Goal: Task Accomplishment & Management: Manage account settings

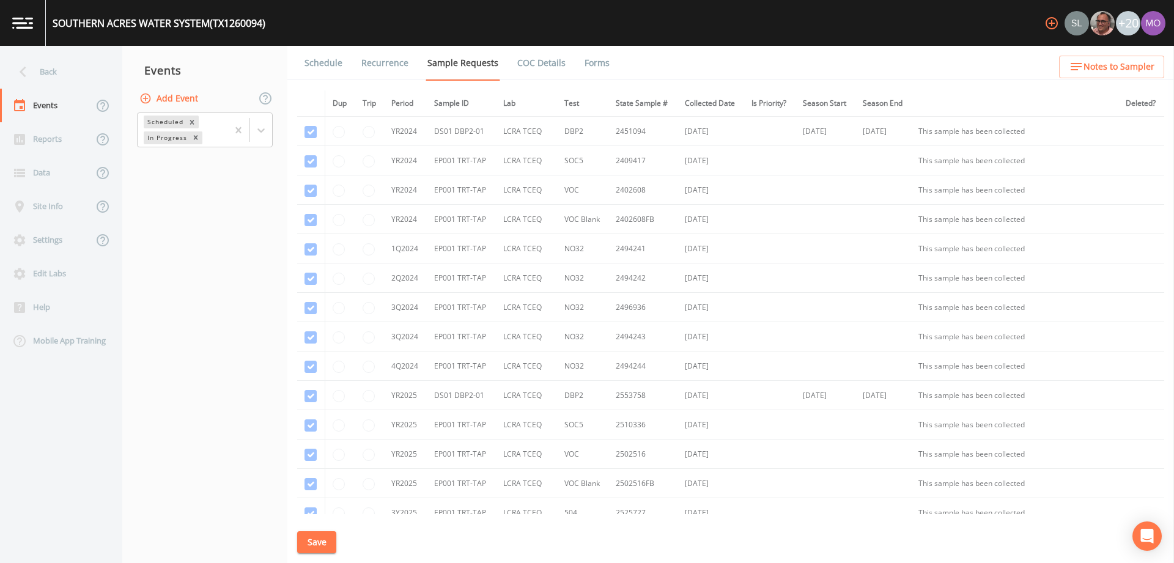
click at [61, 75] on div "Back" at bounding box center [55, 72] width 110 height 34
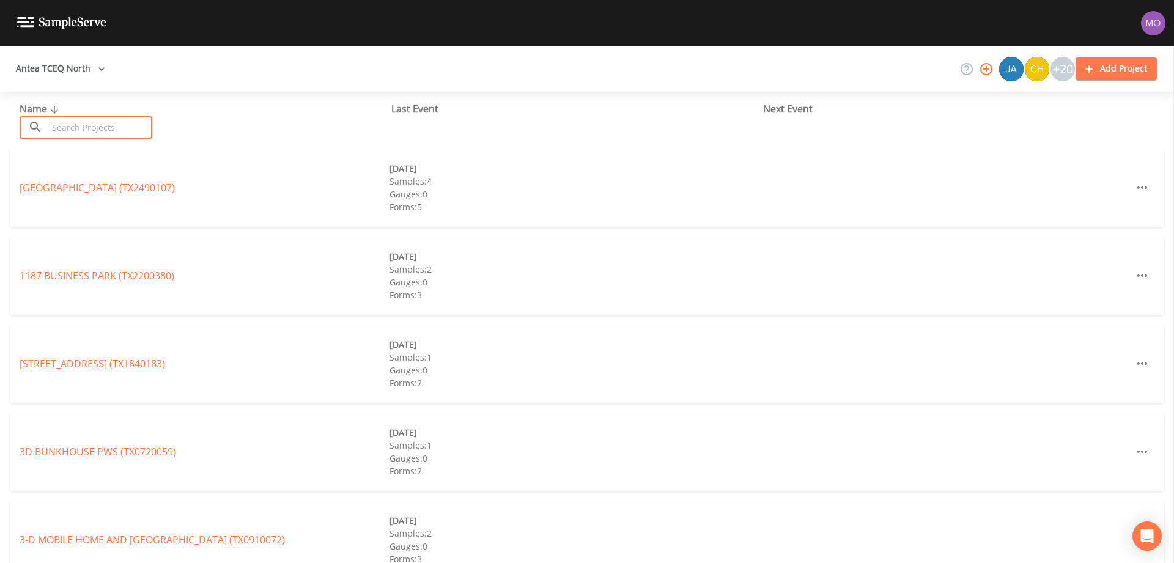
click at [85, 125] on input "text" at bounding box center [100, 127] width 105 height 23
paste input "TX1450017"
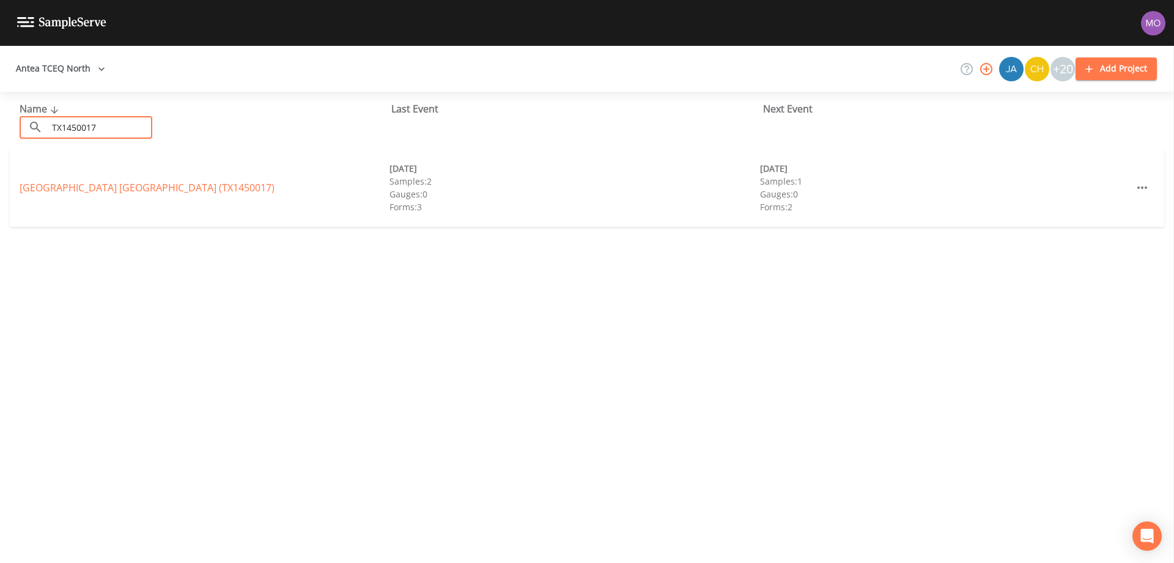
type input "TX1450017"
click at [75, 191] on link "RIVER OAKS SUNSHINE ACRES (TX1450017)" at bounding box center [147, 187] width 255 height 13
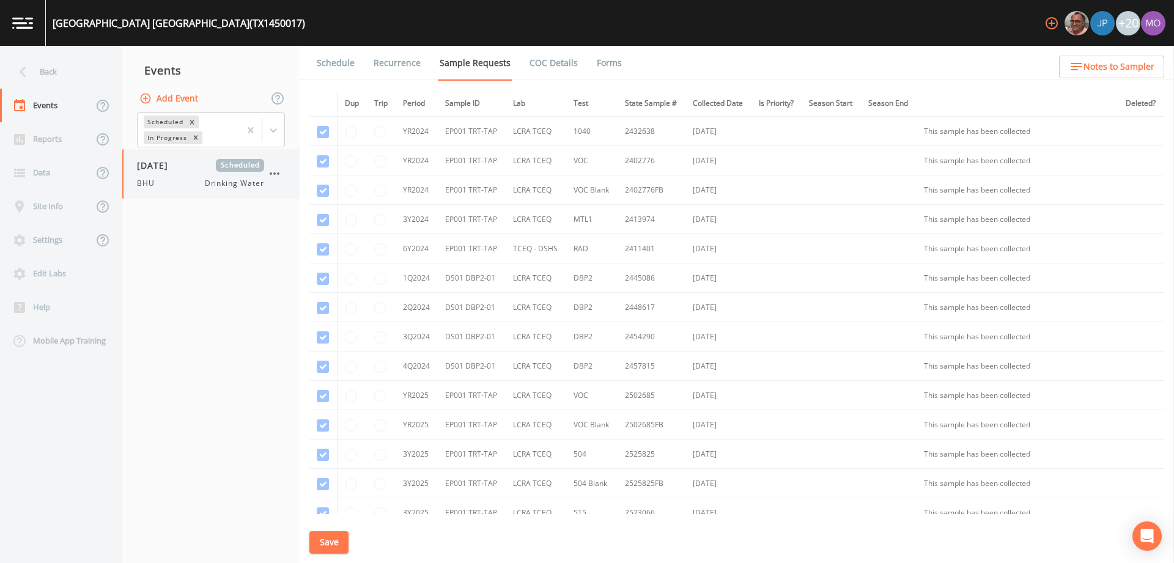
click at [169, 172] on div "08/20/2025 Scheduled BHU Drinking Water" at bounding box center [200, 174] width 127 height 30
click at [606, 61] on link "Forms" at bounding box center [609, 63] width 29 height 34
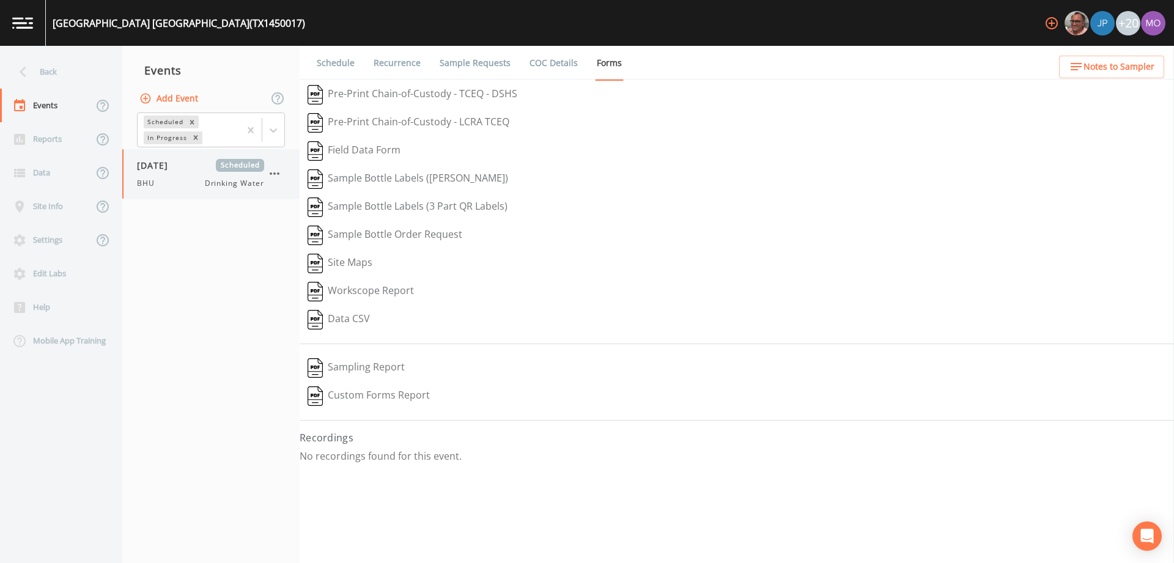
click at [278, 171] on icon "button" at bounding box center [274, 173] width 15 height 15
click at [287, 249] on div at bounding box center [285, 245] width 22 height 12
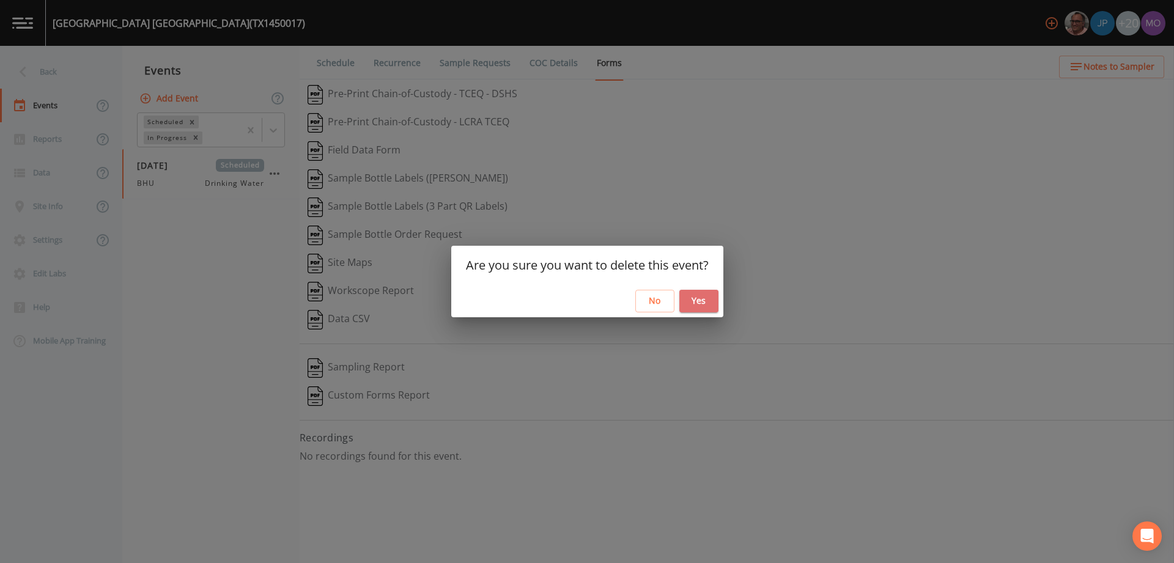
click at [698, 301] on button "Yes" at bounding box center [698, 301] width 39 height 23
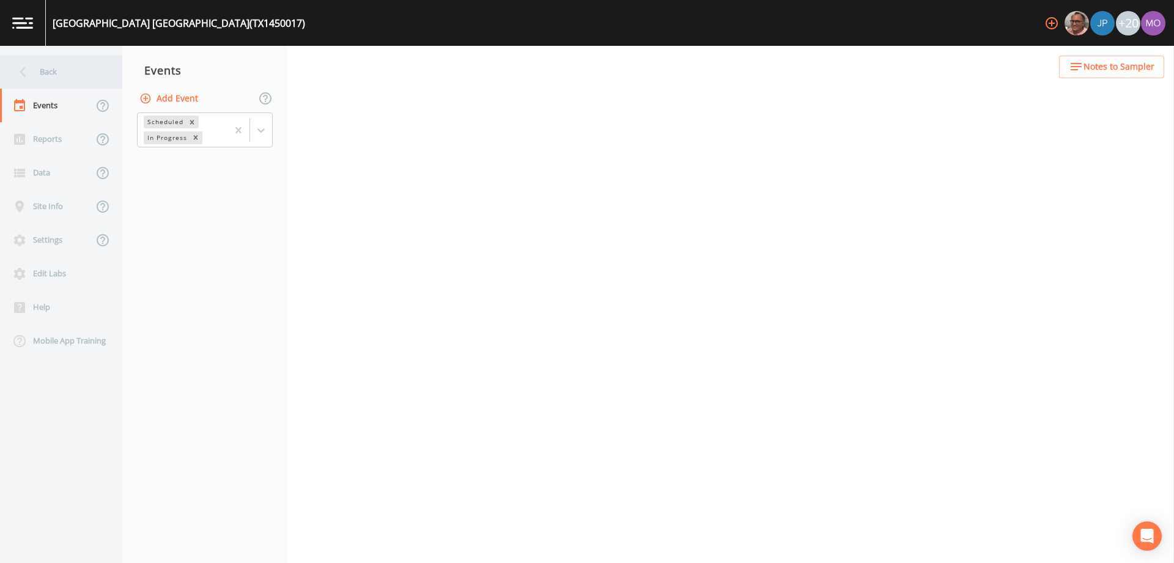
click at [76, 61] on div "Back" at bounding box center [55, 72] width 110 height 34
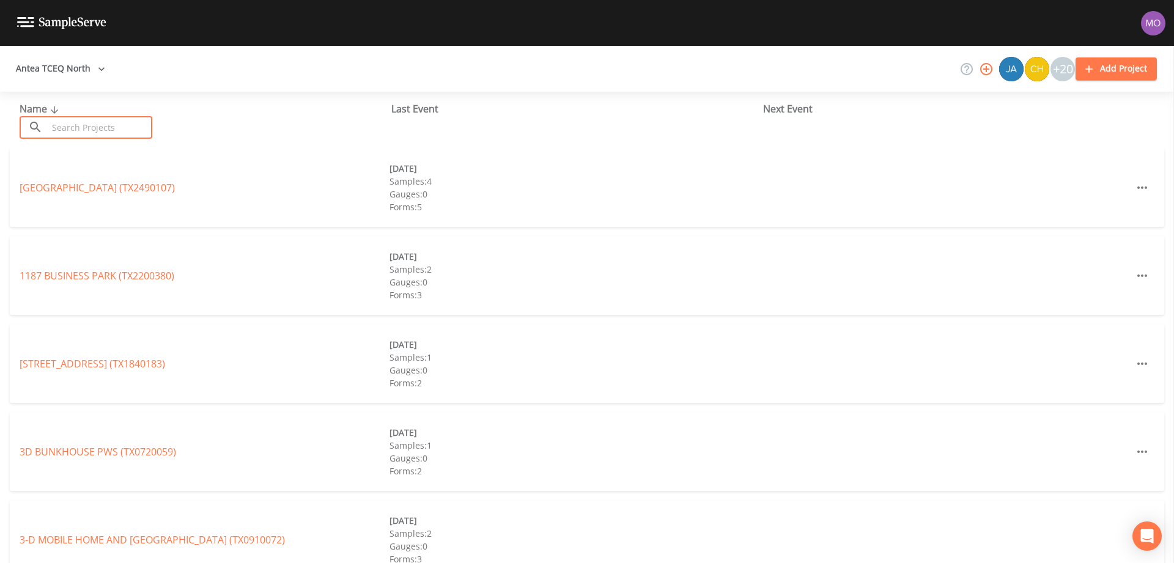
click at [77, 123] on input "text" at bounding box center [100, 127] width 105 height 23
paste input "TX2520007"
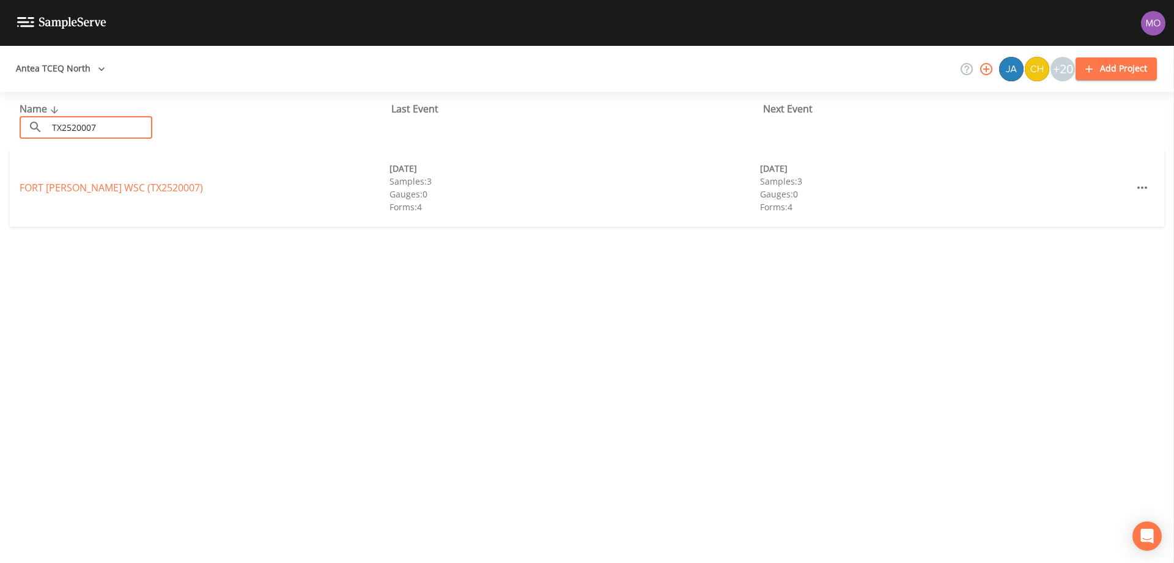
type input "TX2520007"
click at [72, 188] on link "FORT [PERSON_NAME] WSC (TX2520007)" at bounding box center [111, 187] width 183 height 13
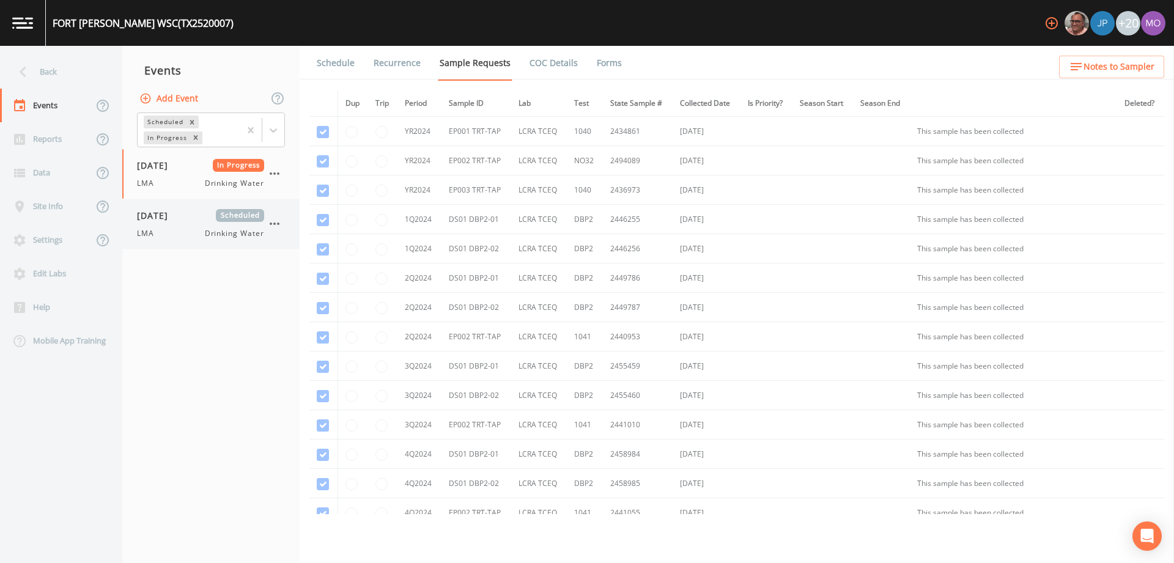
click at [172, 226] on div "[DATE] Scheduled LMA Drinking Water" at bounding box center [200, 224] width 127 height 30
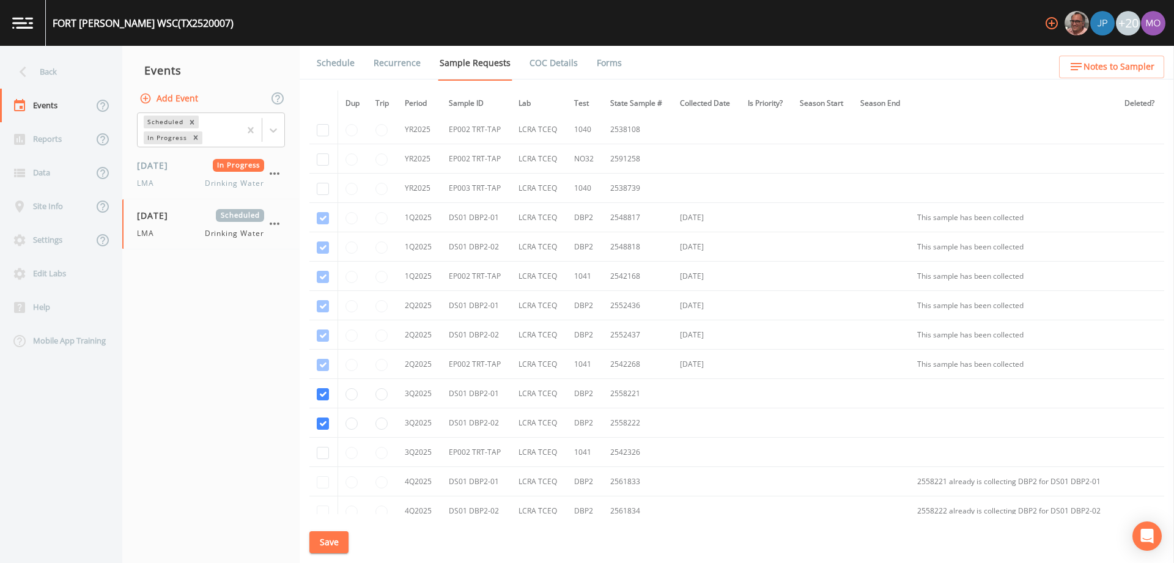
scroll to position [438, 0]
checkbox input "true"
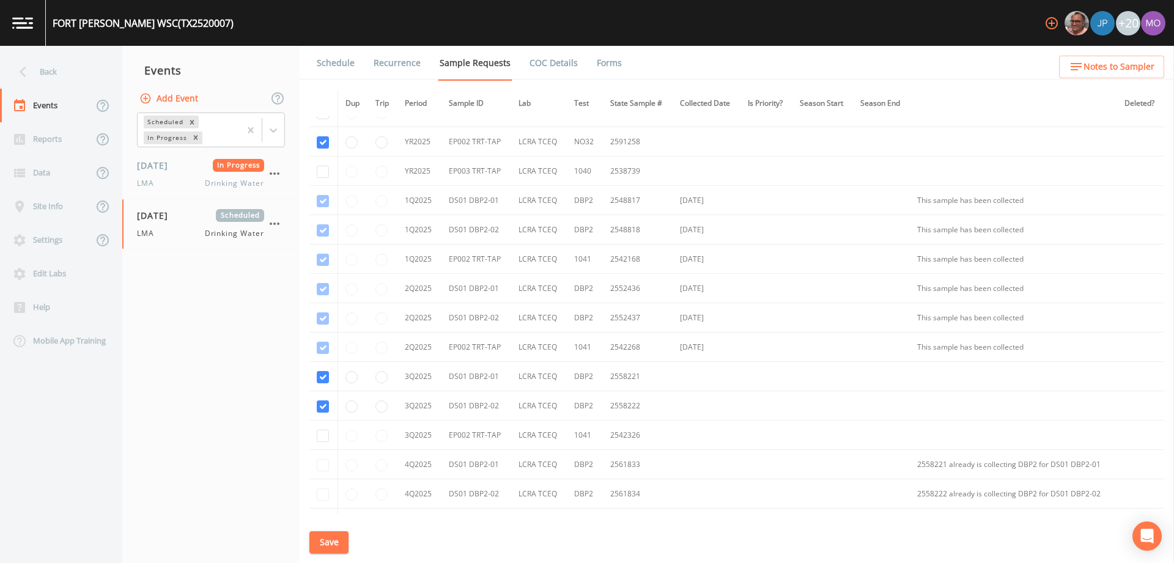
scroll to position [447, 0]
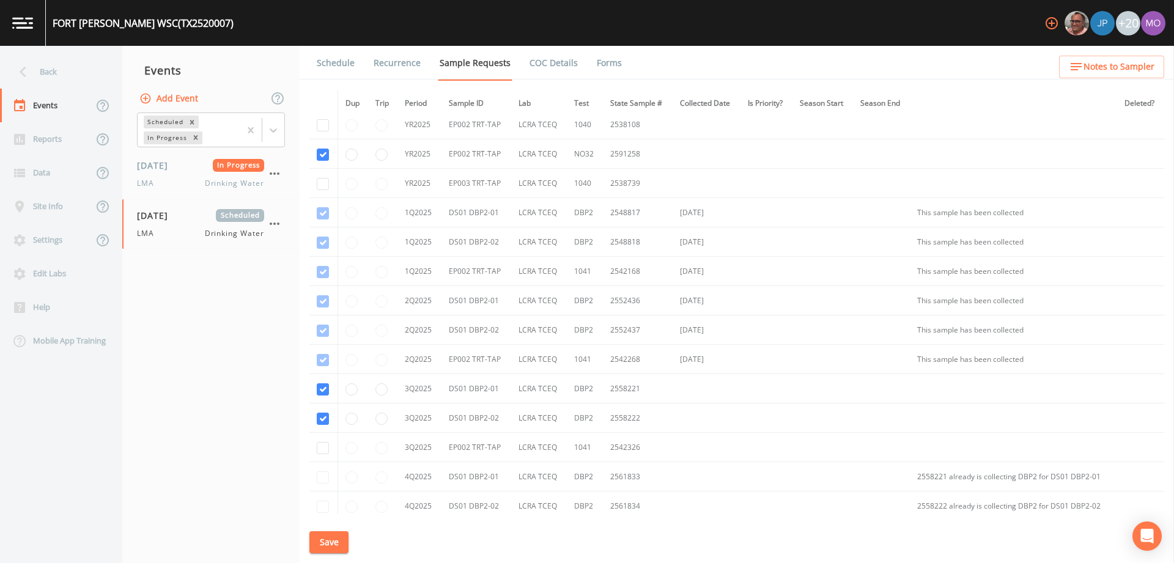
click at [328, 542] on button "Save" at bounding box center [328, 542] width 39 height 23
click at [338, 65] on link "Schedule" at bounding box center [336, 63] width 42 height 34
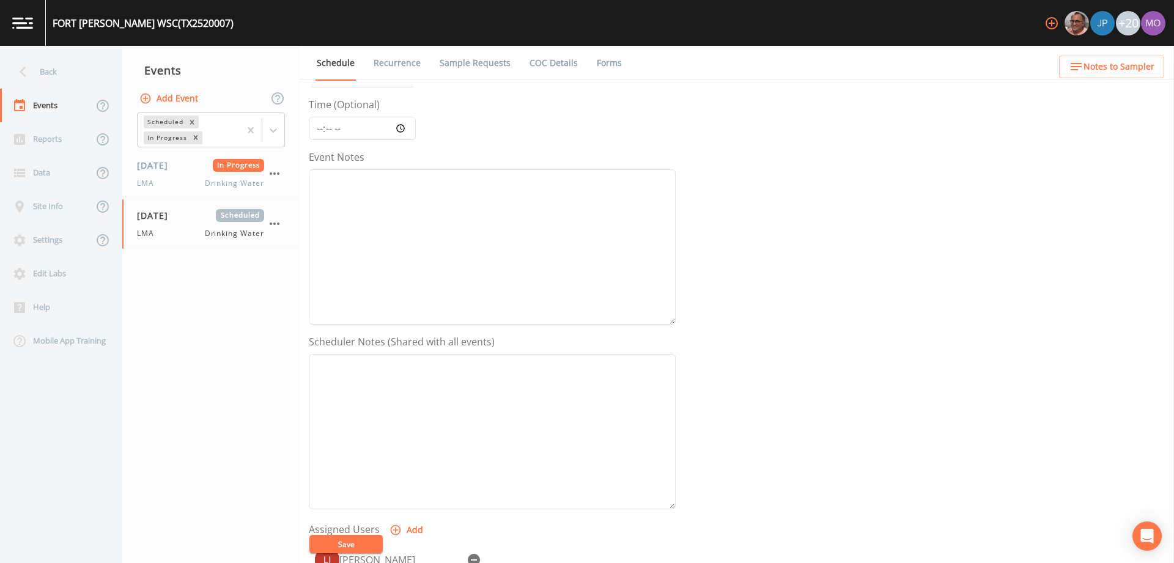
scroll to position [265, 0]
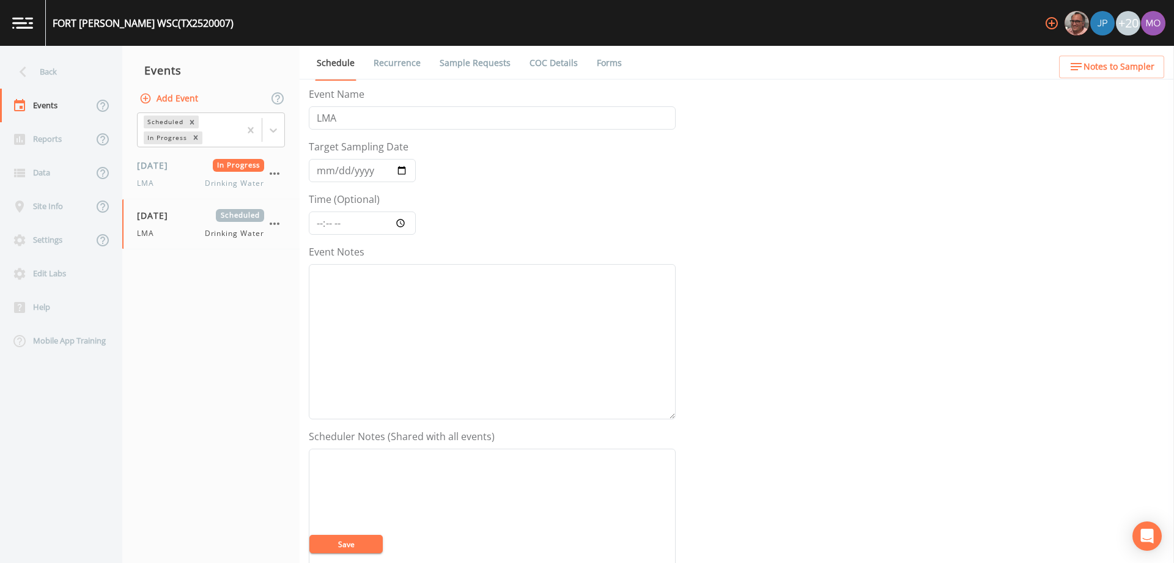
click at [461, 67] on link "Sample Requests" at bounding box center [475, 63] width 75 height 34
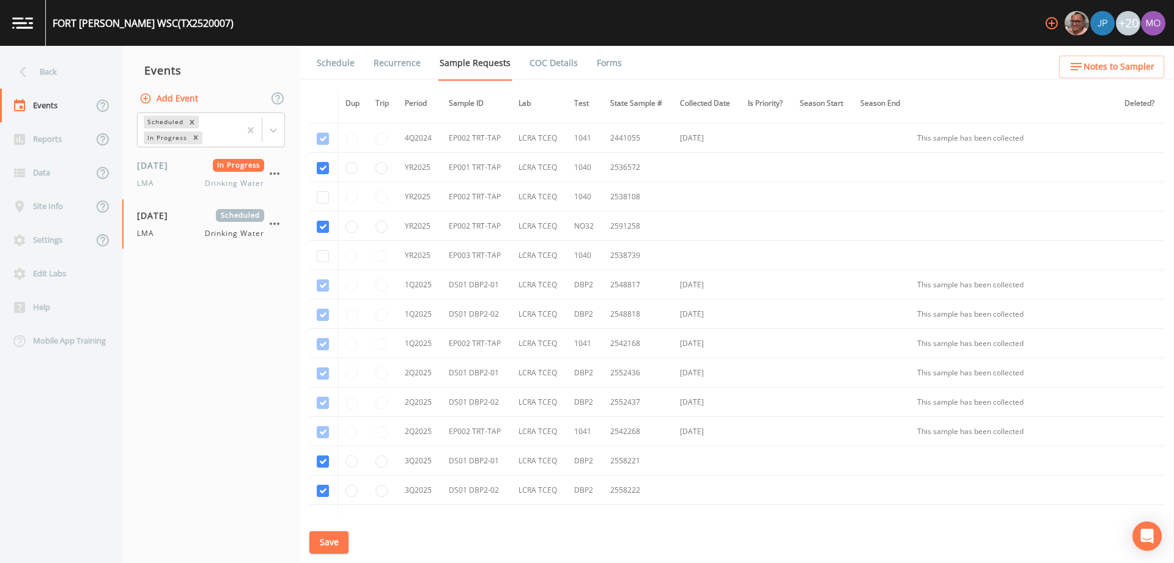
scroll to position [373, 0]
click at [61, 84] on div "Back" at bounding box center [55, 72] width 110 height 34
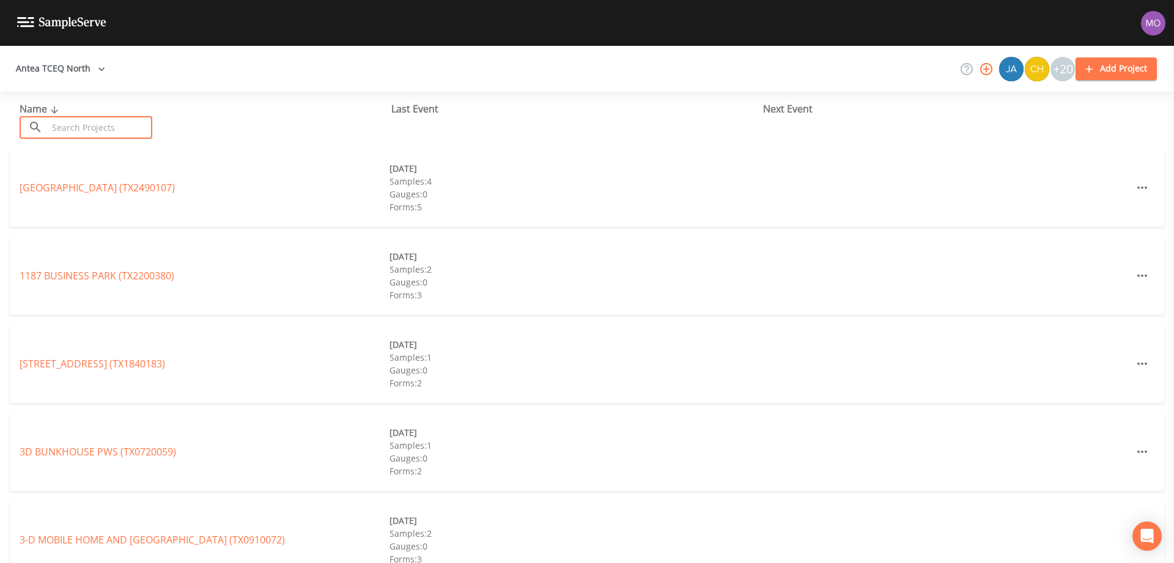
click at [80, 127] on input "text" at bounding box center [100, 127] width 105 height 23
paste input "TX2200063"
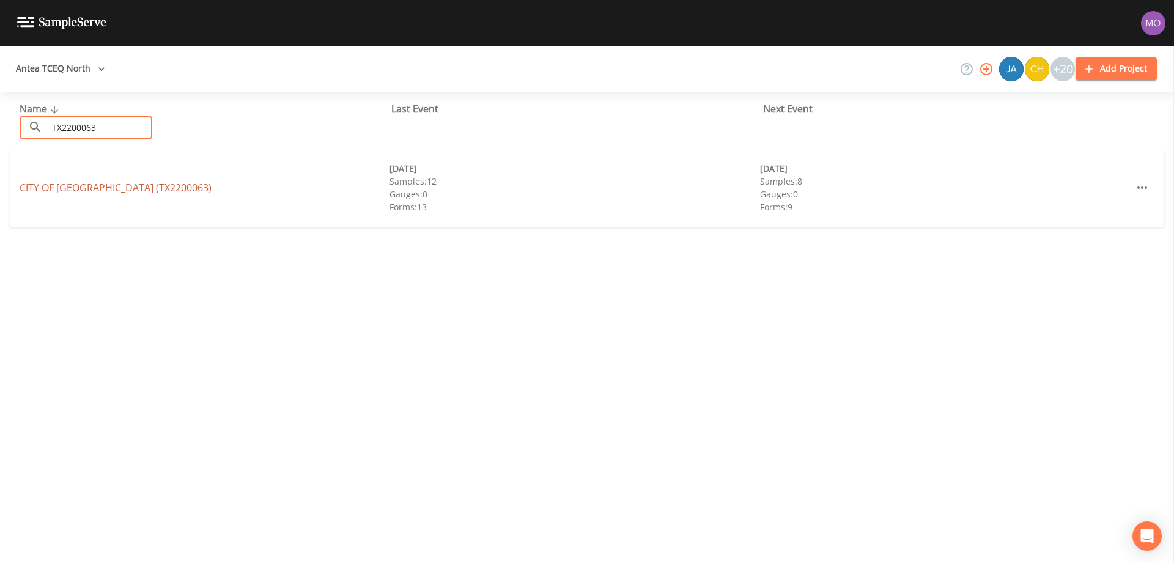
type input "TX2200063"
click at [80, 183] on link "CITY OF NORTH RICHLAND HILLS (TX2200063)" at bounding box center [116, 187] width 192 height 13
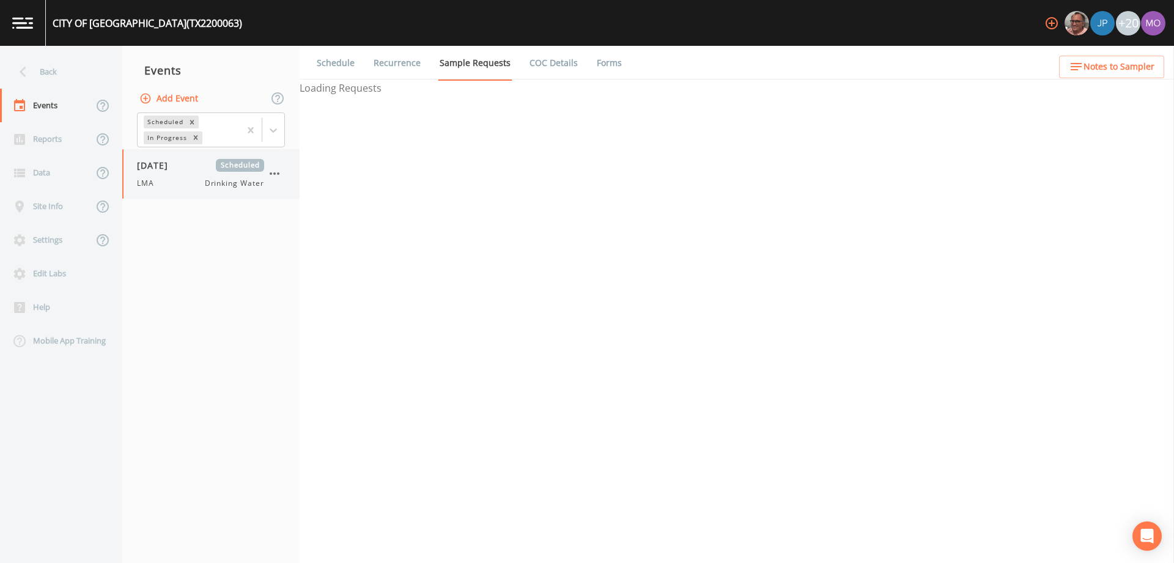
click at [170, 184] on div "LMA Drinking Water" at bounding box center [200, 183] width 127 height 11
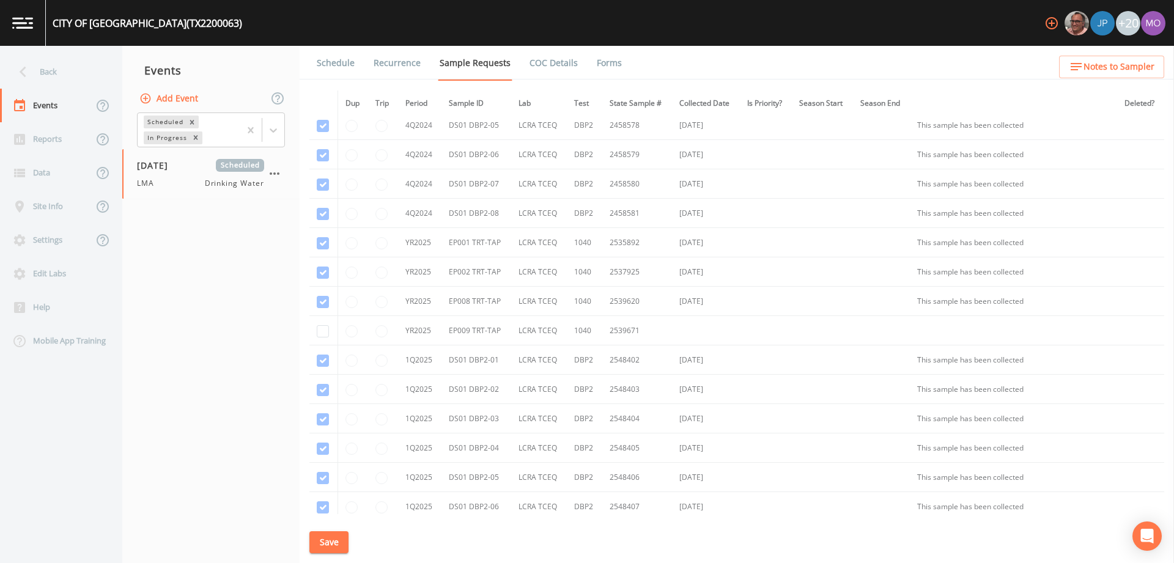
scroll to position [944, 0]
checkbox input "true"
click at [327, 539] on button "Save" at bounding box center [328, 542] width 39 height 23
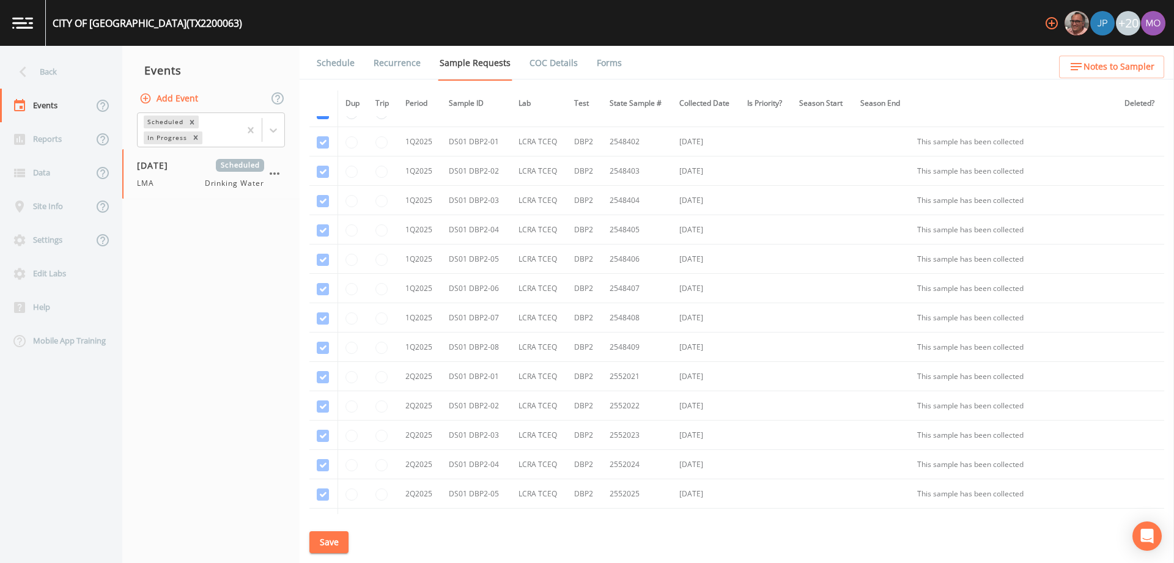
scroll to position [1120, 0]
